Goal: Task Accomplishment & Management: Use online tool/utility

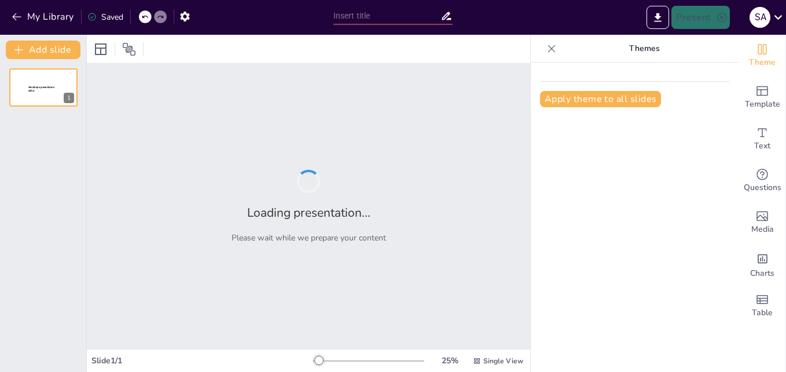
type input "La Misa: Reviviendo el Sacrificio [PERSON_NAME][DEMOGRAPHIC_DATA] en la Celebra…"
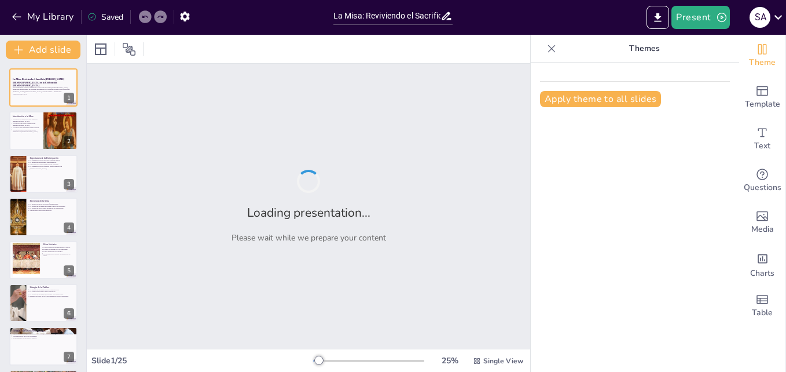
checkbox input "true"
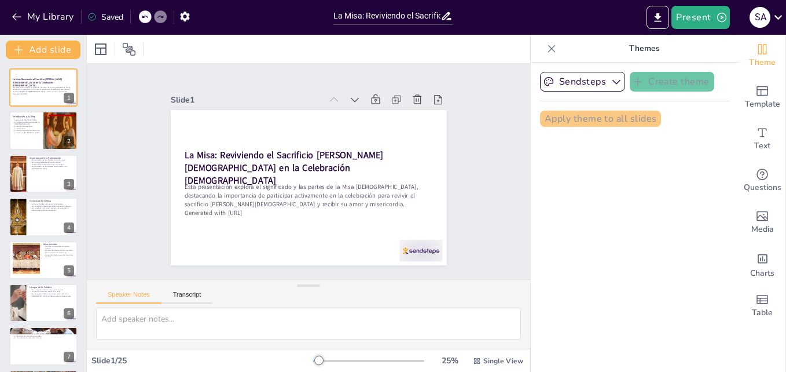
checkbox input "true"
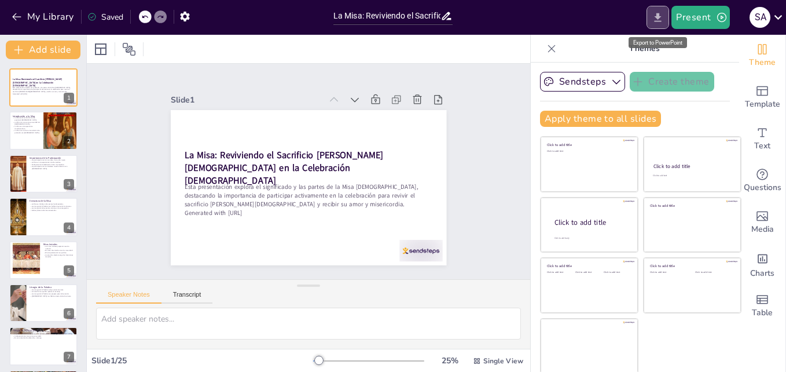
click at [657, 16] on icon "Export to PowerPoint" at bounding box center [658, 18] width 12 height 12
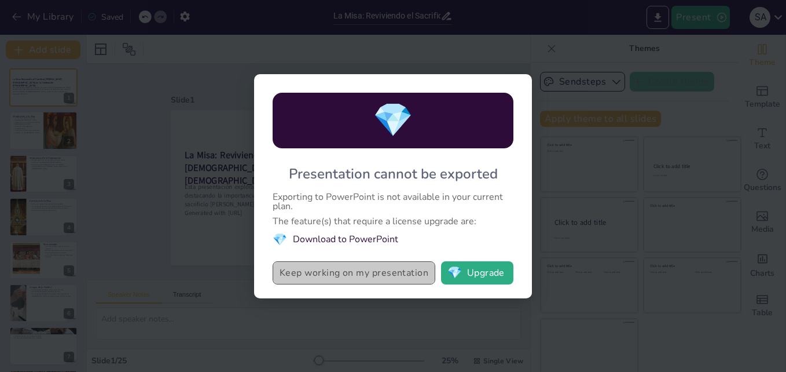
click at [393, 273] on button "Keep working on my presentation" at bounding box center [354, 272] width 163 height 23
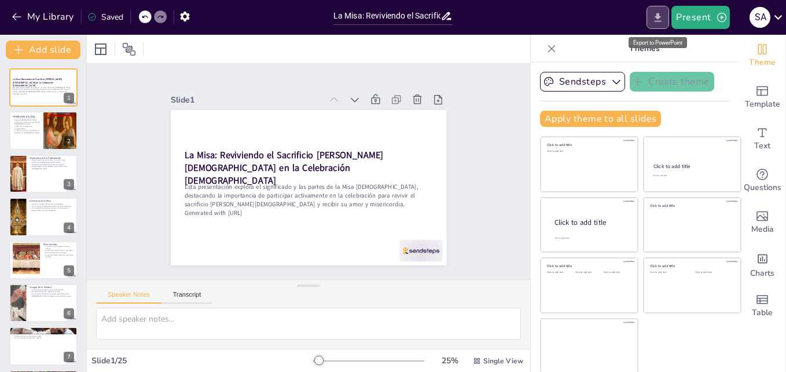
click at [659, 22] on icon "Export to PowerPoint" at bounding box center [658, 18] width 12 height 12
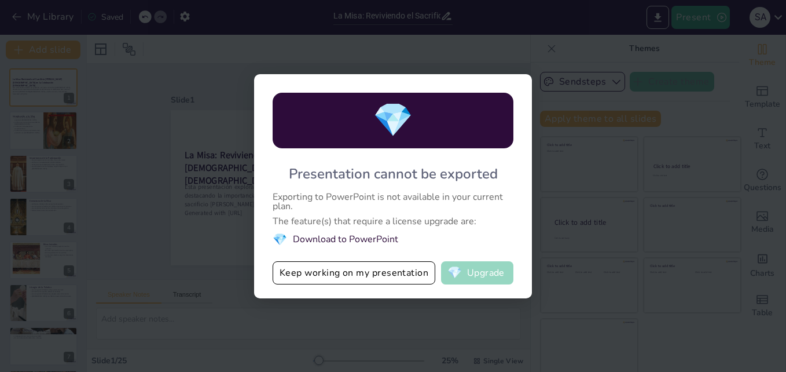
click at [492, 268] on button "💎 Upgrade" at bounding box center [477, 272] width 72 height 23
checkbox input "true"
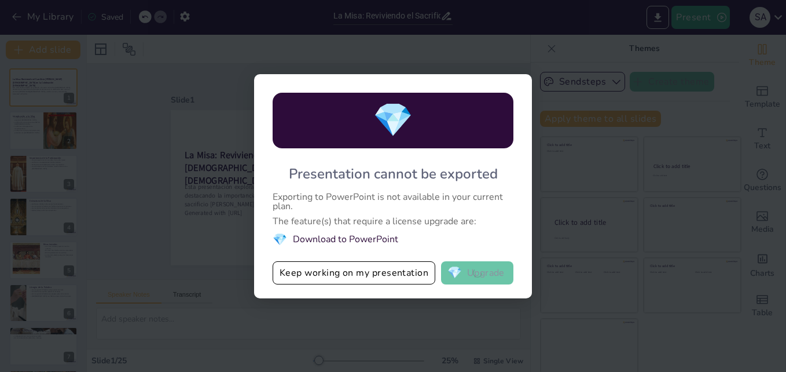
checkbox input "true"
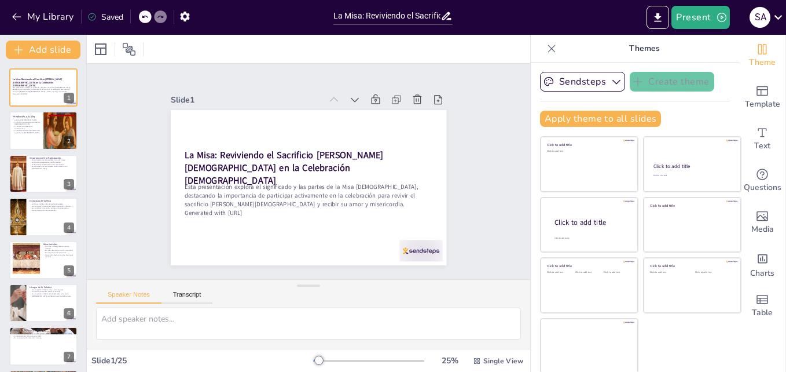
checkbox input "true"
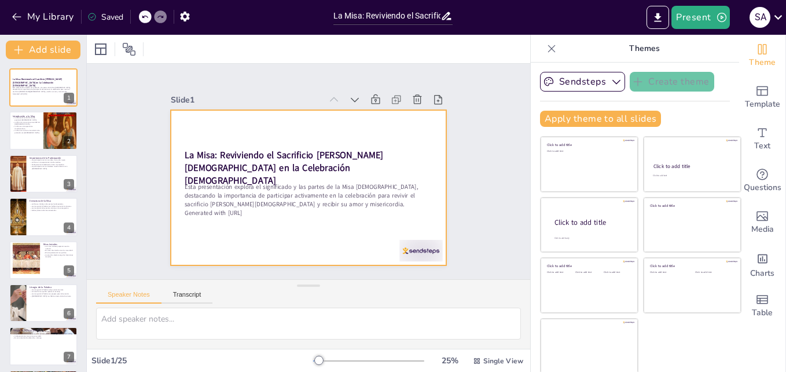
checkbox input "true"
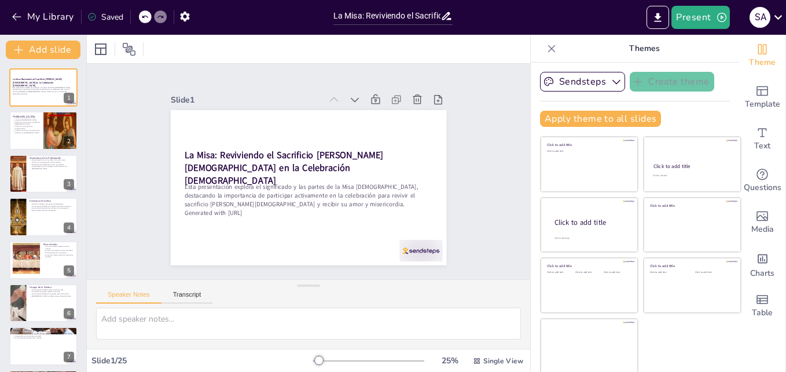
checkbox input "true"
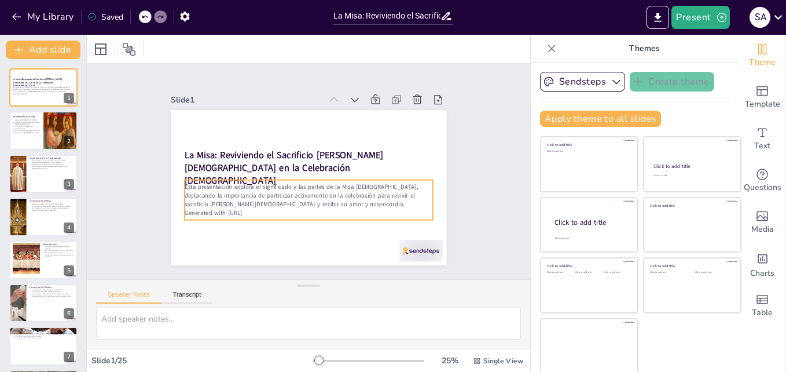
checkbox input "true"
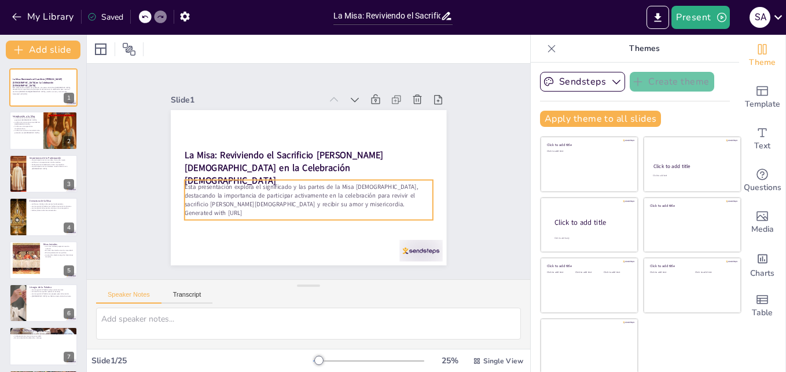
checkbox input "true"
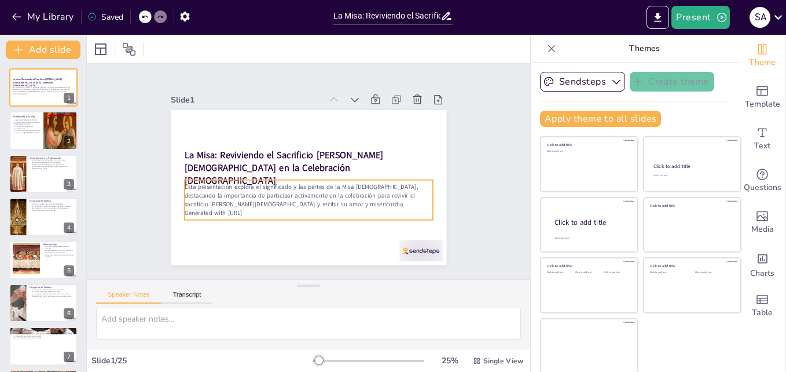
checkbox input "true"
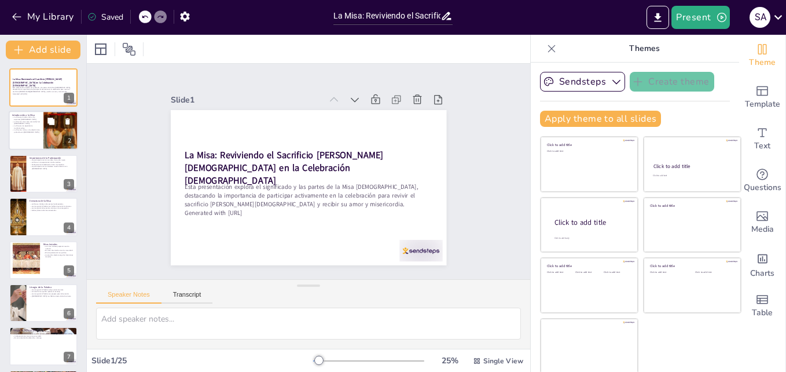
checkbox input "true"
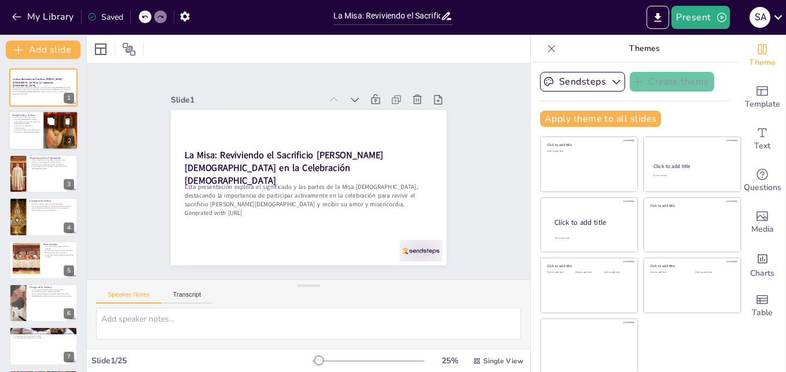
click at [58, 134] on div at bounding box center [60, 130] width 35 height 45
type textarea "La Misa es considerada el corazón de la vida [DEMOGRAPHIC_DATA], ya que es dond…"
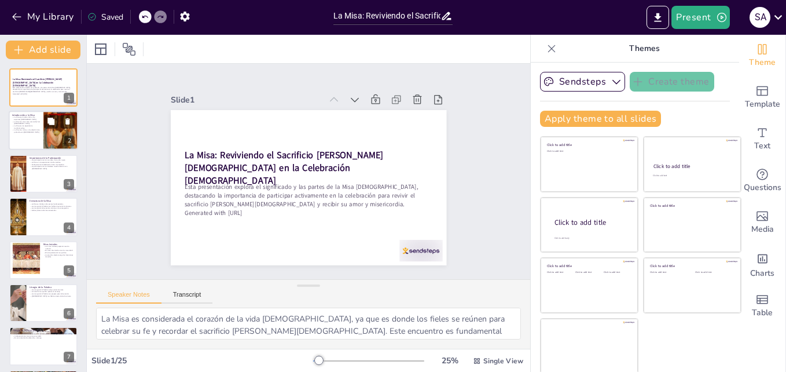
checkbox input "true"
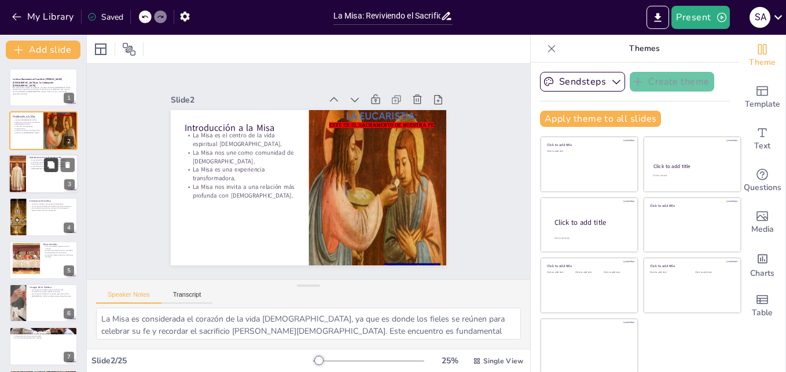
checkbox input "true"
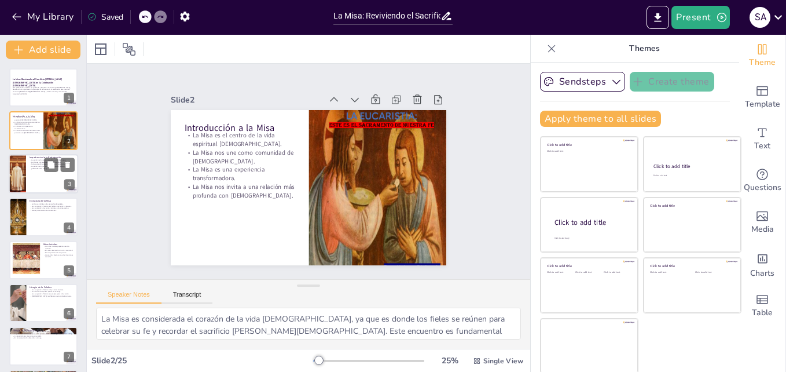
checkbox input "true"
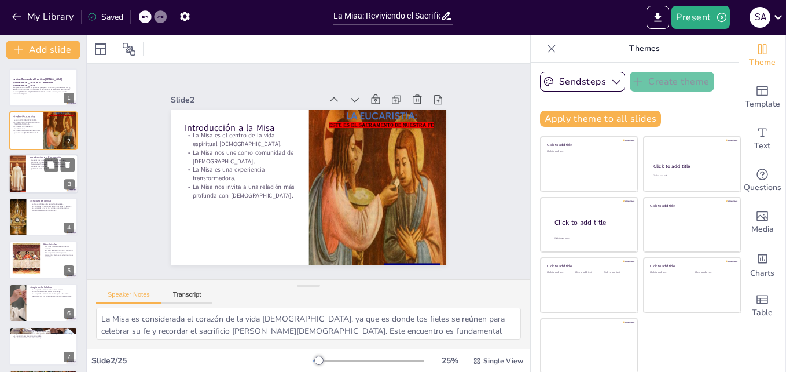
click at [45, 182] on div at bounding box center [43, 173] width 69 height 39
type textarea "Lo ipsumdolor sitametcons ad el Sedd, ei temp incidid utlaboree doloremagna, al…"
checkbox input "true"
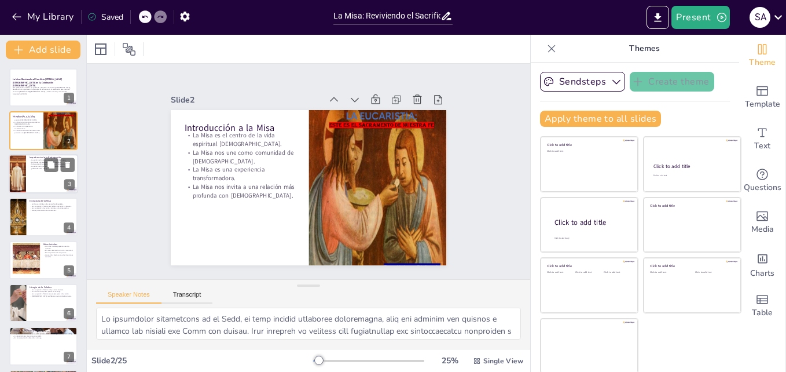
checkbox input "true"
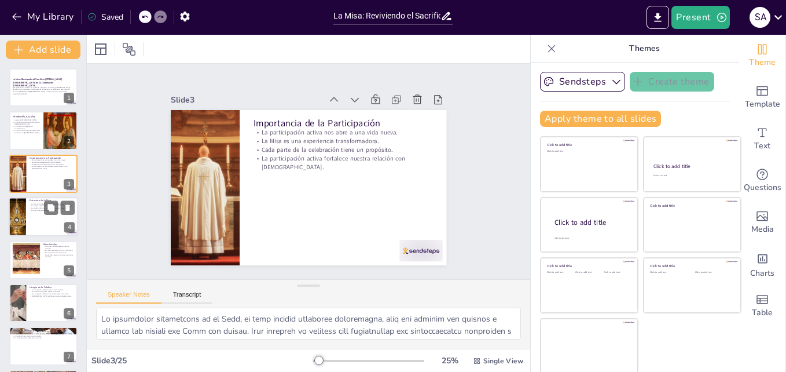
checkbox input "true"
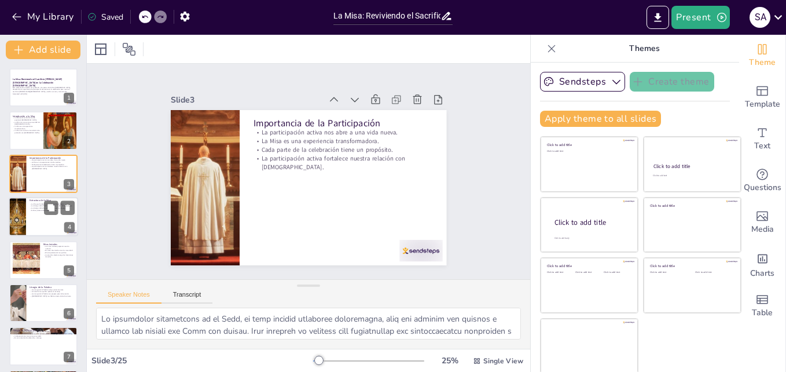
checkbox input "true"
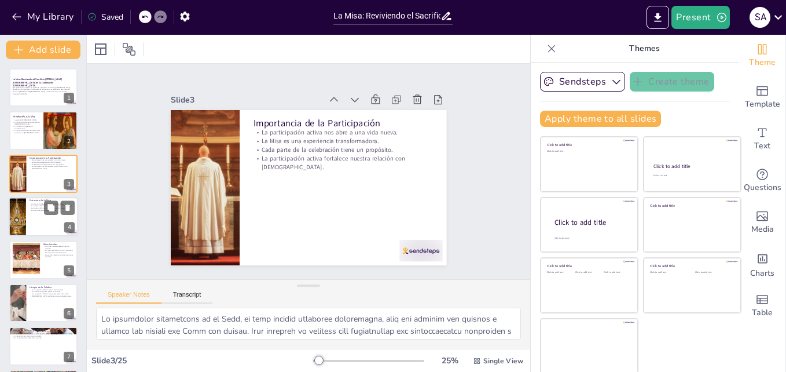
checkbox input "true"
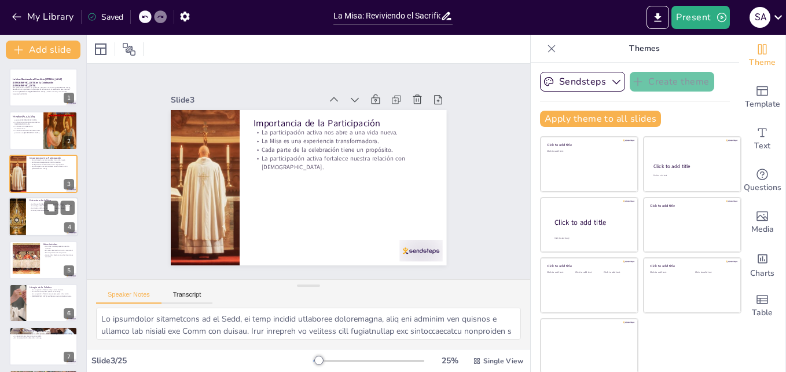
checkbox input "true"
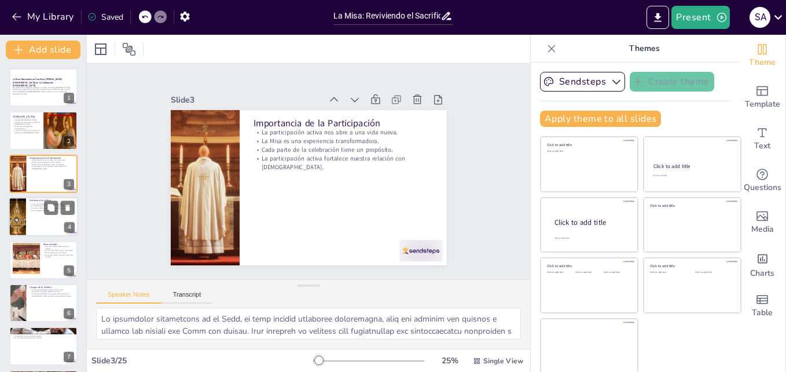
click at [44, 221] on div at bounding box center [43, 216] width 69 height 39
type textarea "La división de la Misa en Liturgia de la Palabra y Liturgia de la Eucaristía no…"
checkbox input "true"
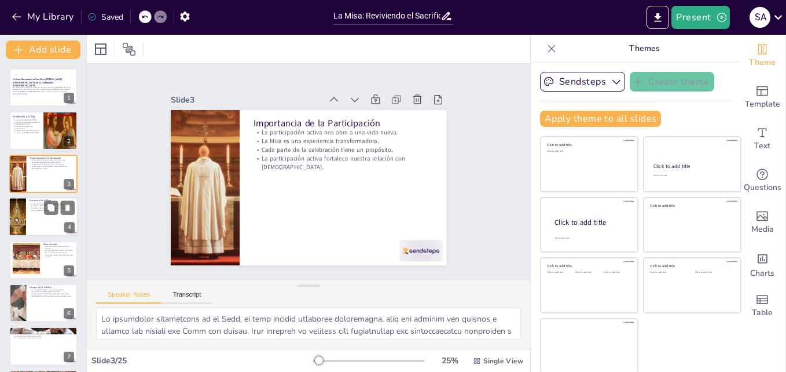
checkbox input "true"
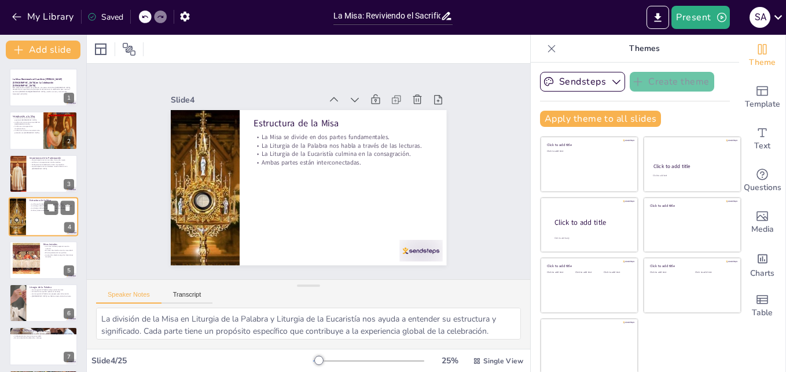
scroll to position [1, 0]
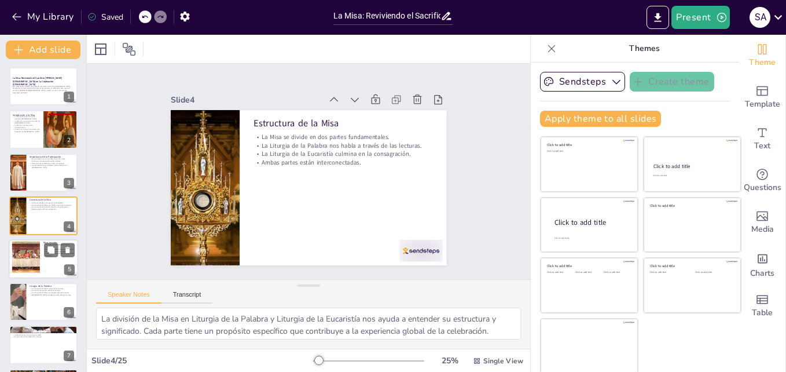
checkbox input "true"
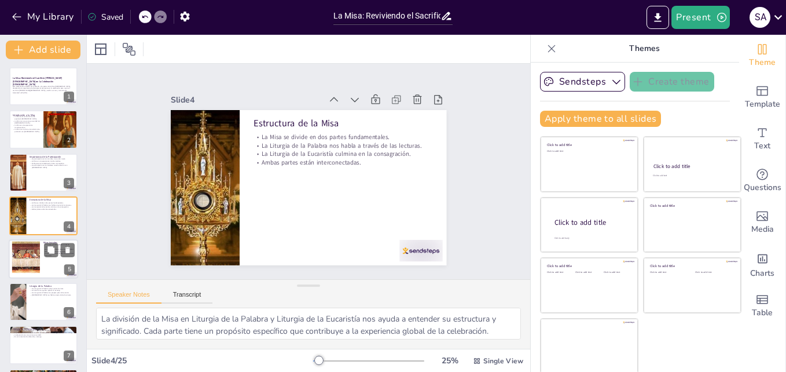
checkbox input "true"
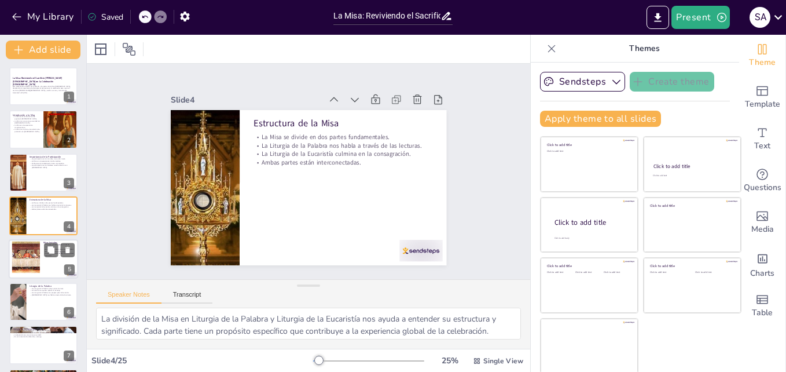
click at [43, 255] on div at bounding box center [43, 258] width 69 height 39
type textarea "La preparación espiritual es esencial antes de entrar en la Misa. Los ritos ini…"
checkbox input "true"
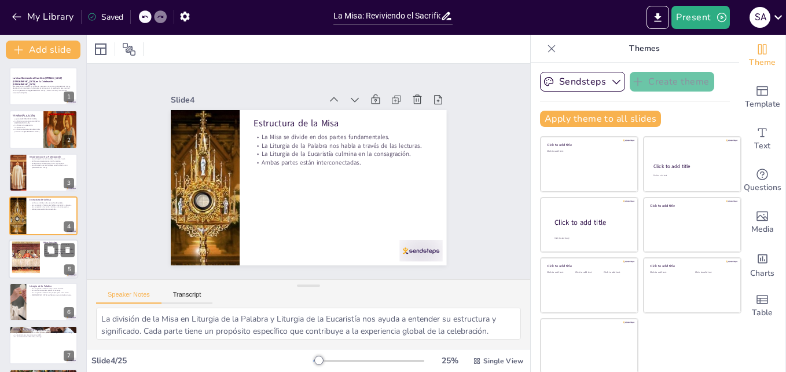
checkbox input "true"
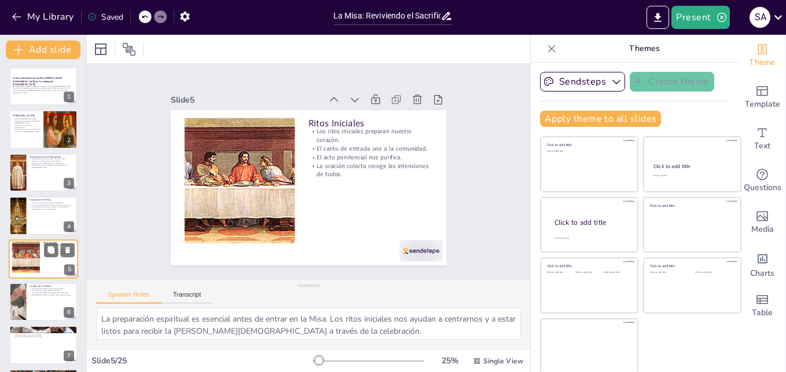
scroll to position [45, 0]
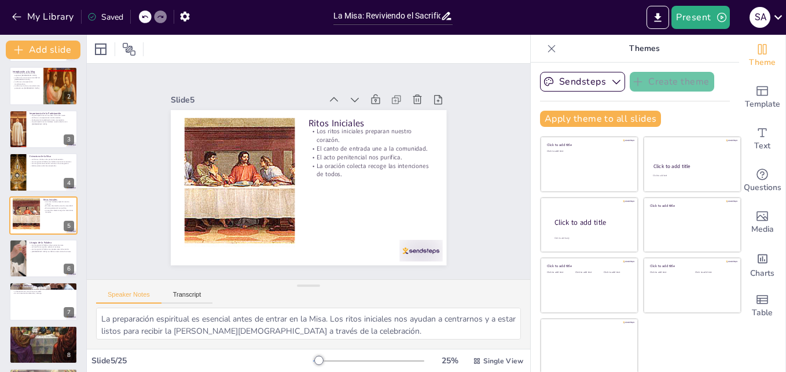
checkbox input "true"
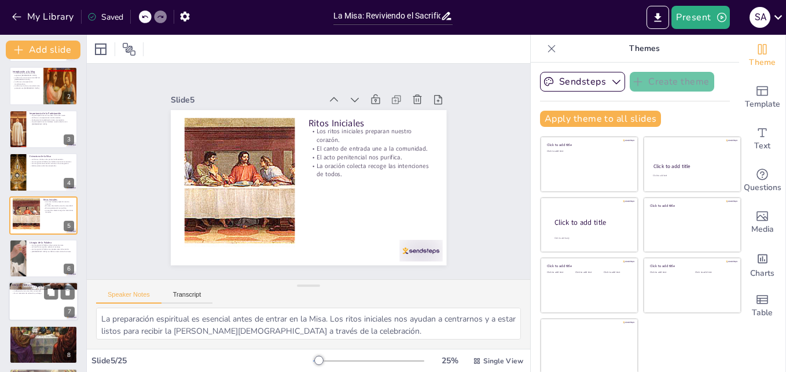
checkbox input "true"
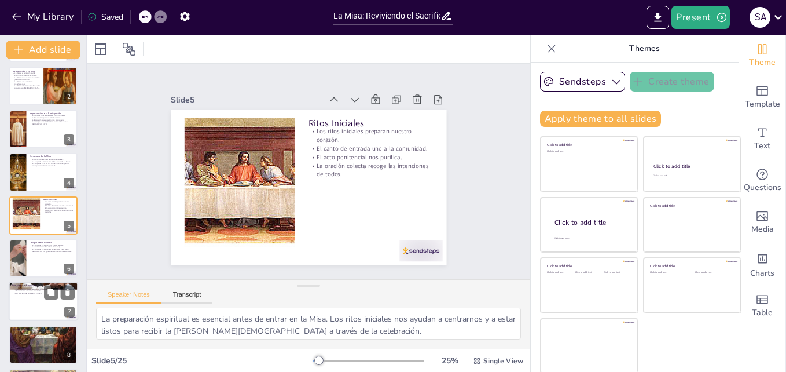
checkbox input "true"
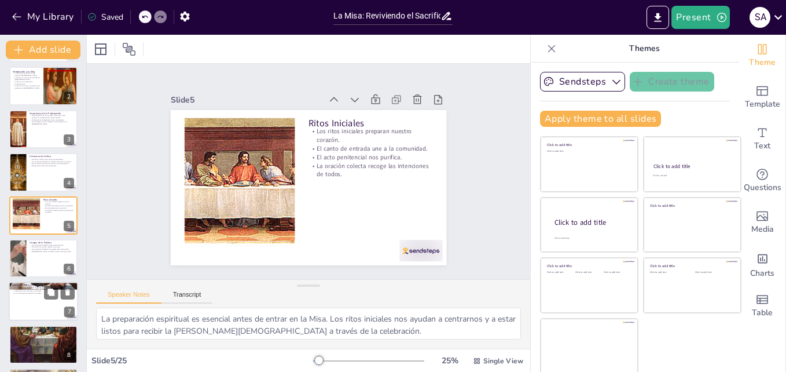
checkbox input "true"
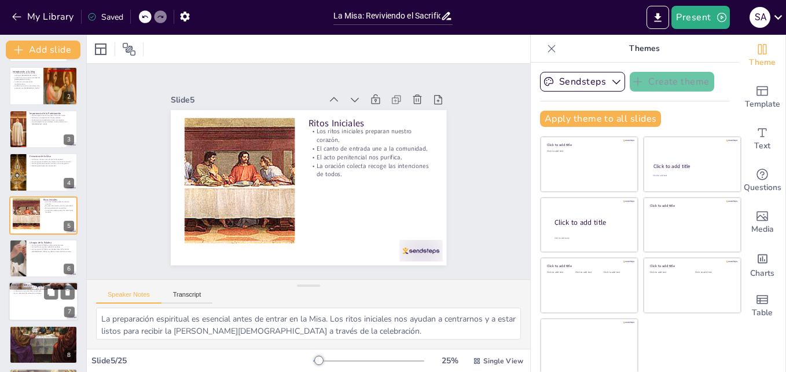
checkbox input "true"
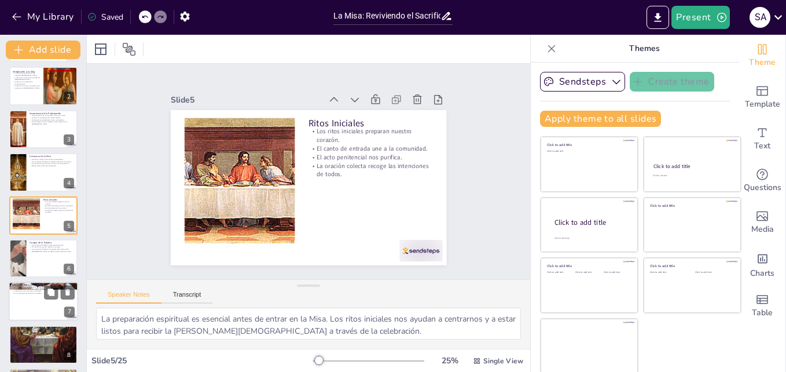
checkbox input "true"
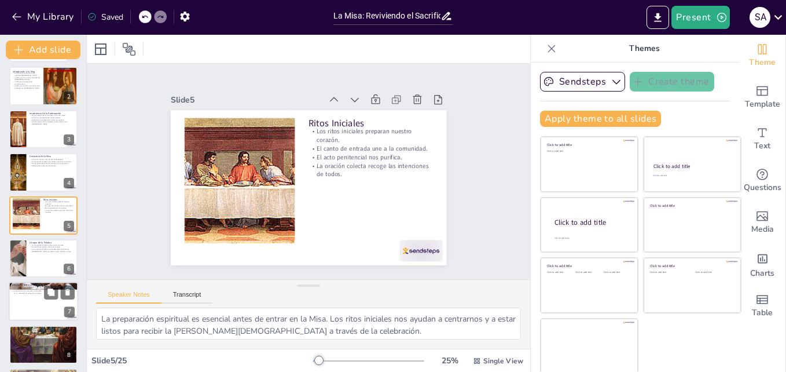
click at [38, 290] on p "La Eucaristía nos une como comunidad." at bounding box center [43, 291] width 63 height 2
type textarea "Este momento es el centro de [GEOGRAPHIC_DATA], donde experimentamos la presenc…"
checkbox input "true"
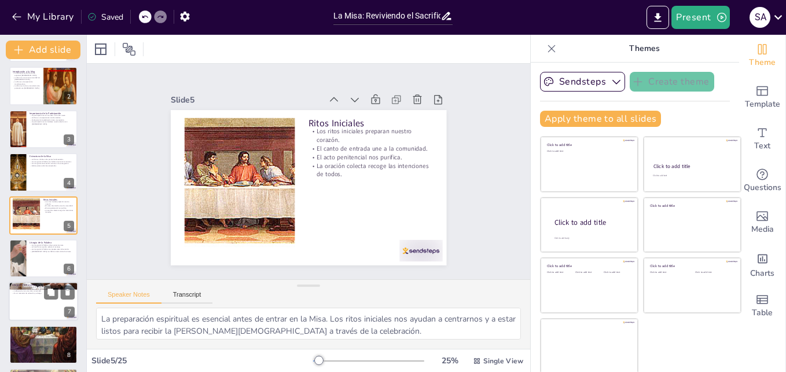
checkbox input "true"
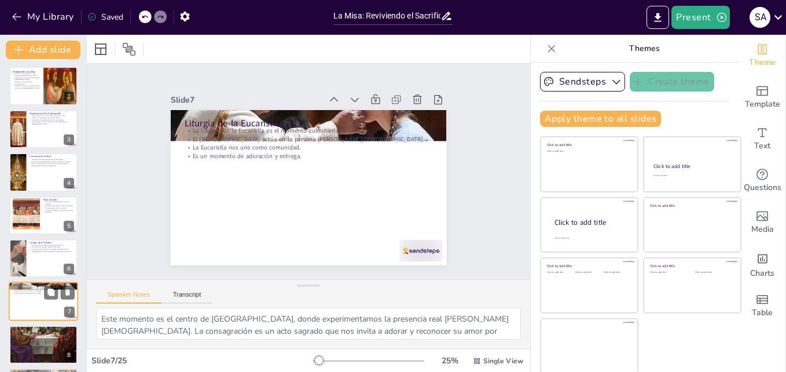
scroll to position [130, 0]
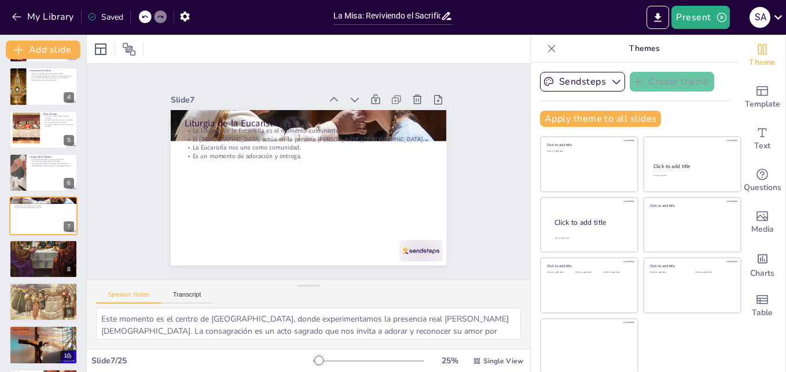
checkbox input "true"
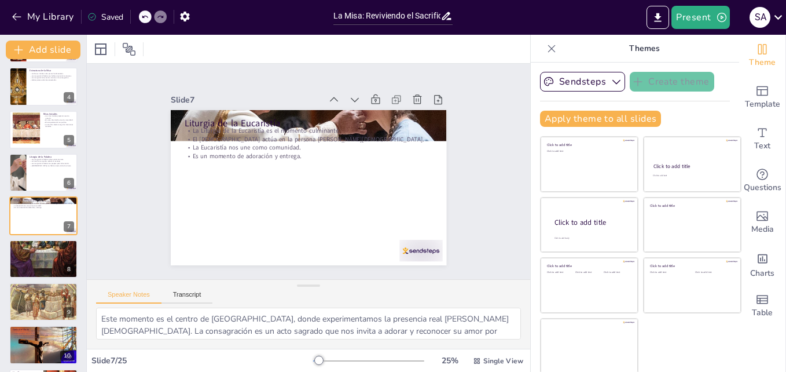
checkbox input "true"
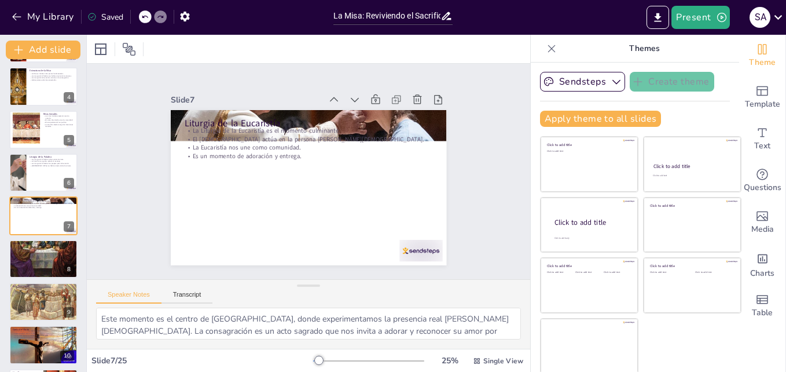
checkbox input "true"
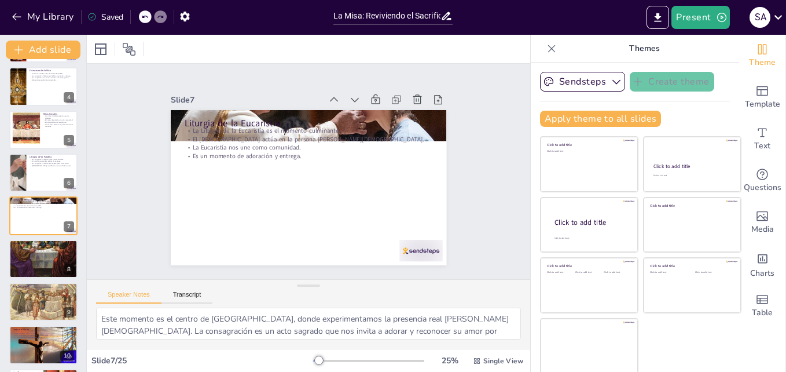
checkbox input "true"
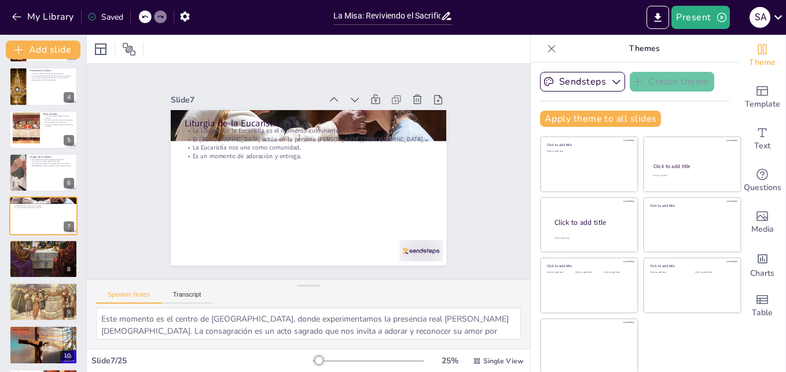
checkbox input "true"
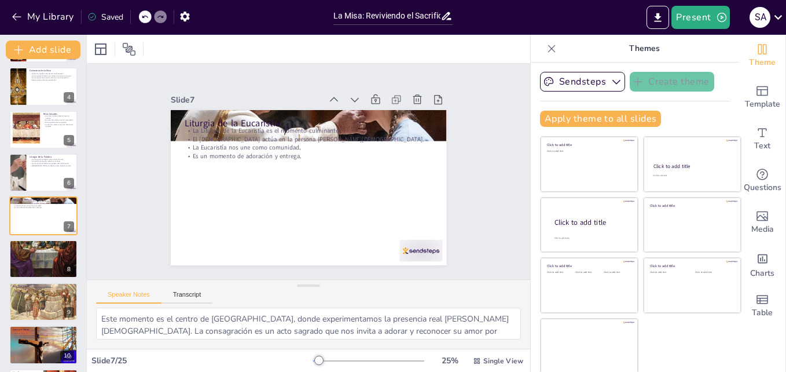
checkbox input "true"
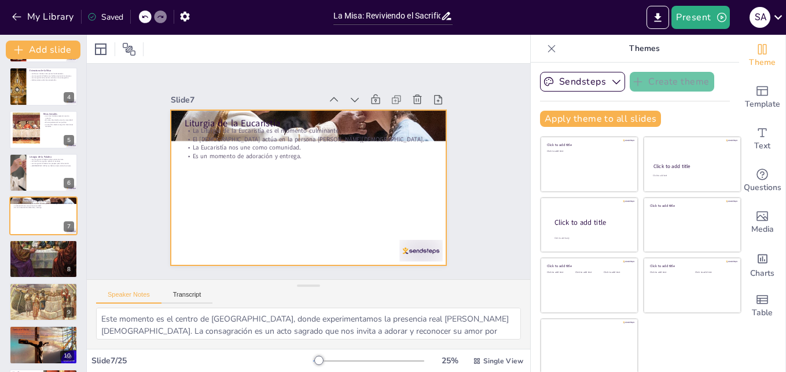
checkbox input "true"
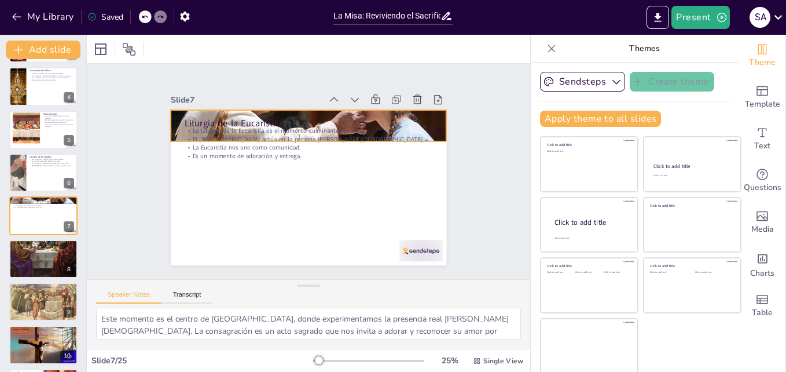
checkbox input "true"
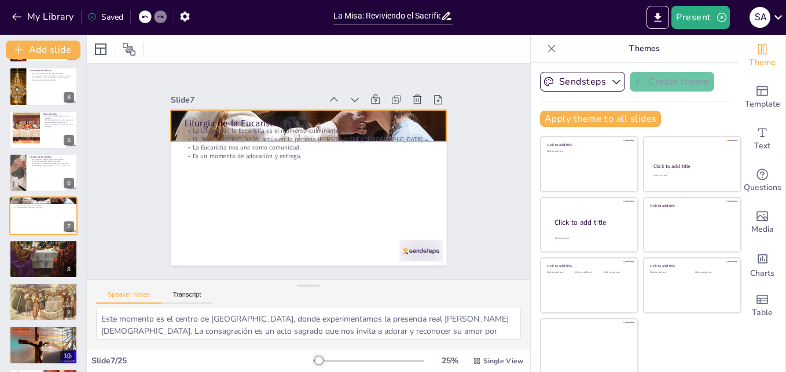
checkbox input "true"
